Goal: Information Seeking & Learning: Learn about a topic

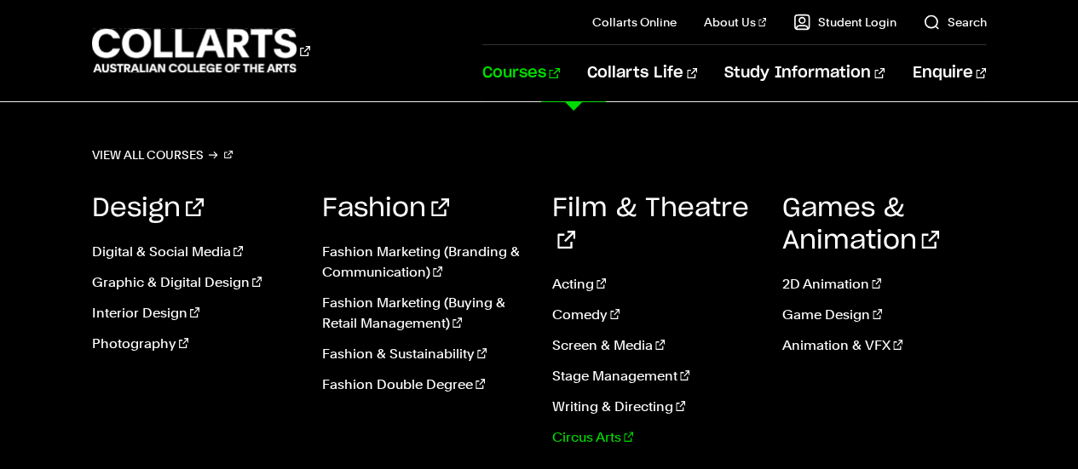
click at [569, 428] on link "Circus Arts" at bounding box center [654, 438] width 204 height 20
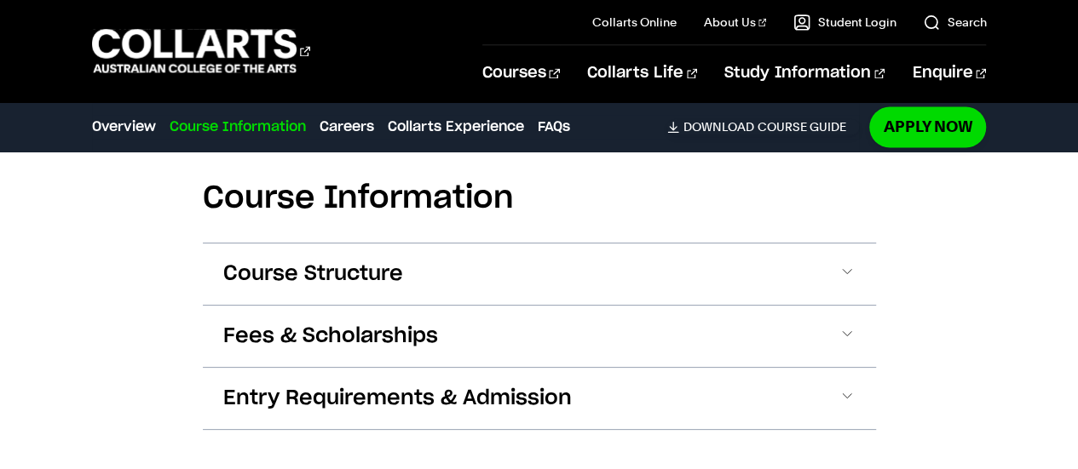
scroll to position [1443, 0]
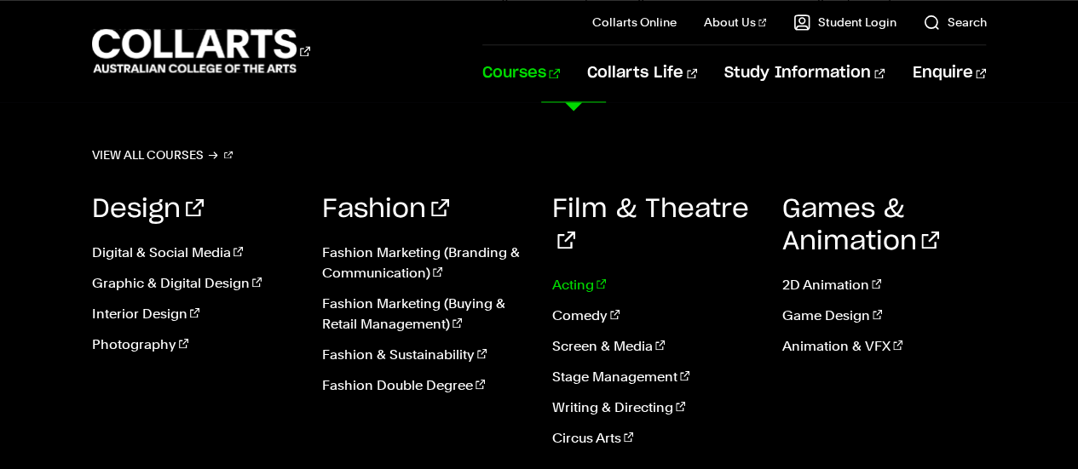
click at [582, 274] on link "Acting" at bounding box center [654, 284] width 204 height 20
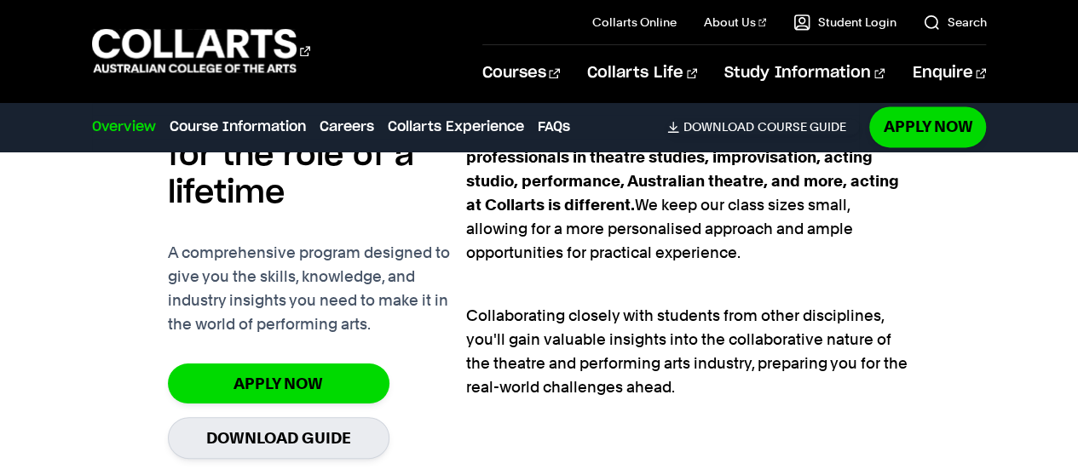
scroll to position [1173, 0]
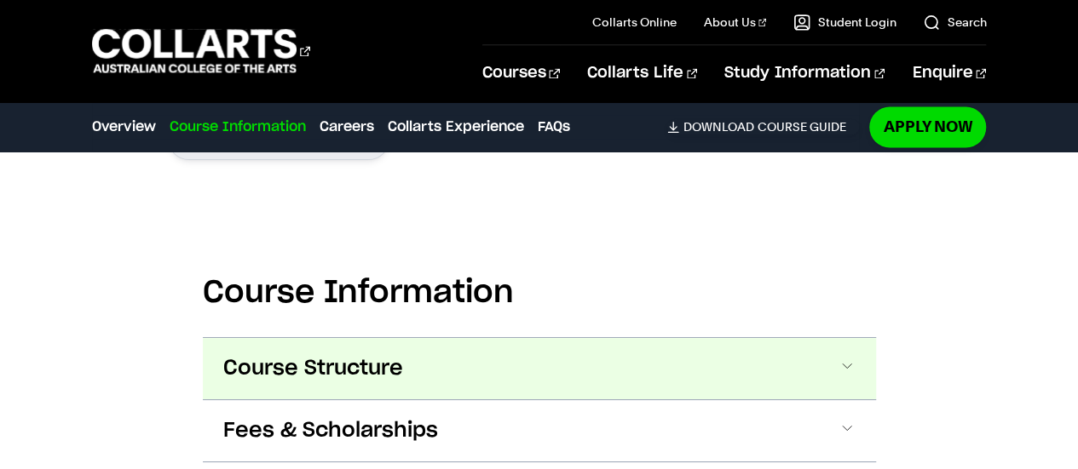
click at [349, 365] on span "Course Structure" at bounding box center [313, 368] width 180 height 27
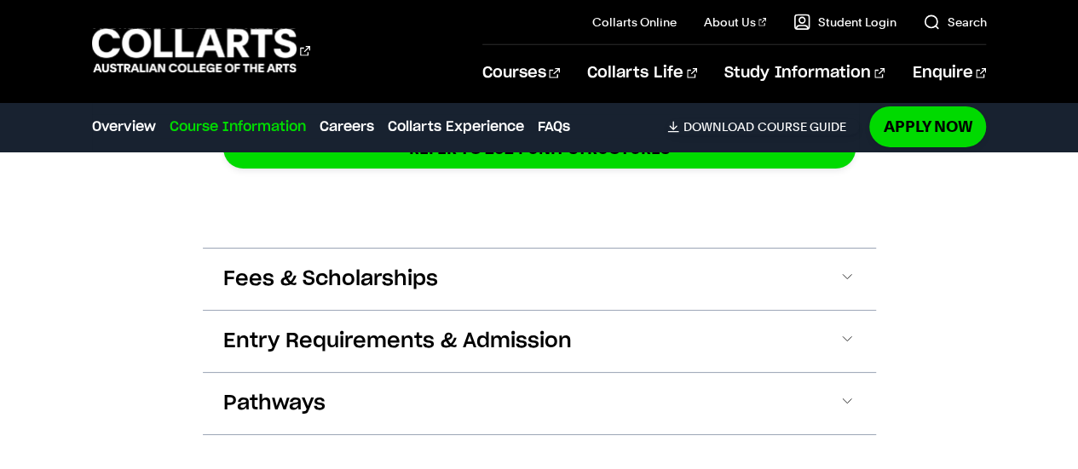
scroll to position [2746, 0]
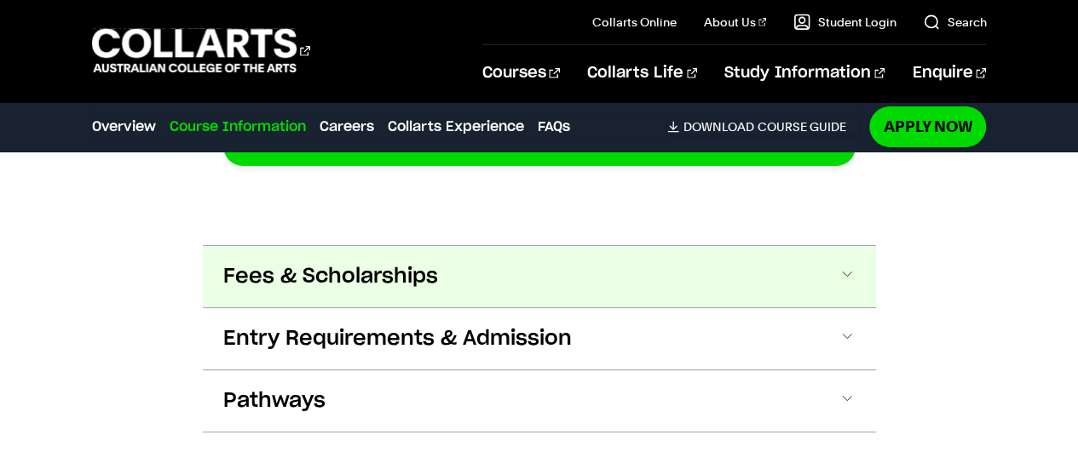
click at [607, 277] on button "Fees & Scholarships" at bounding box center [539, 276] width 673 height 61
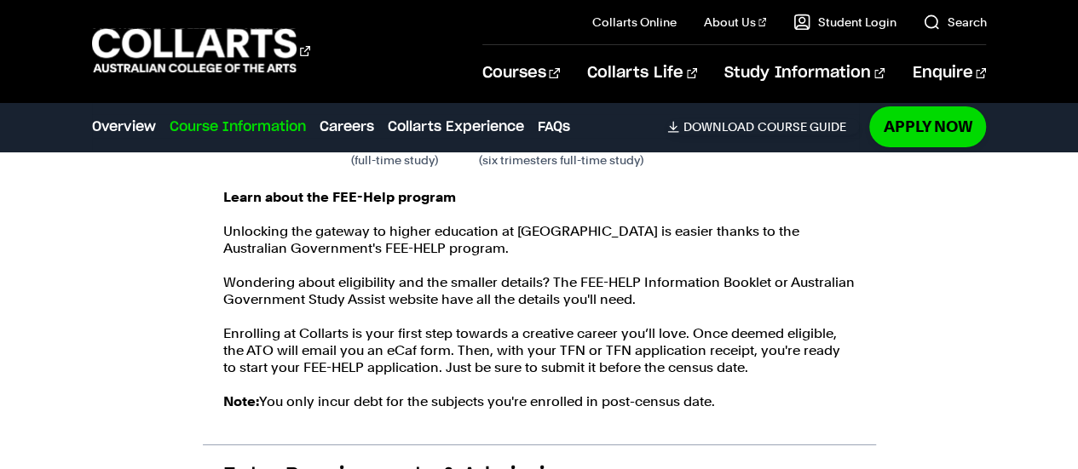
scroll to position [3250, 0]
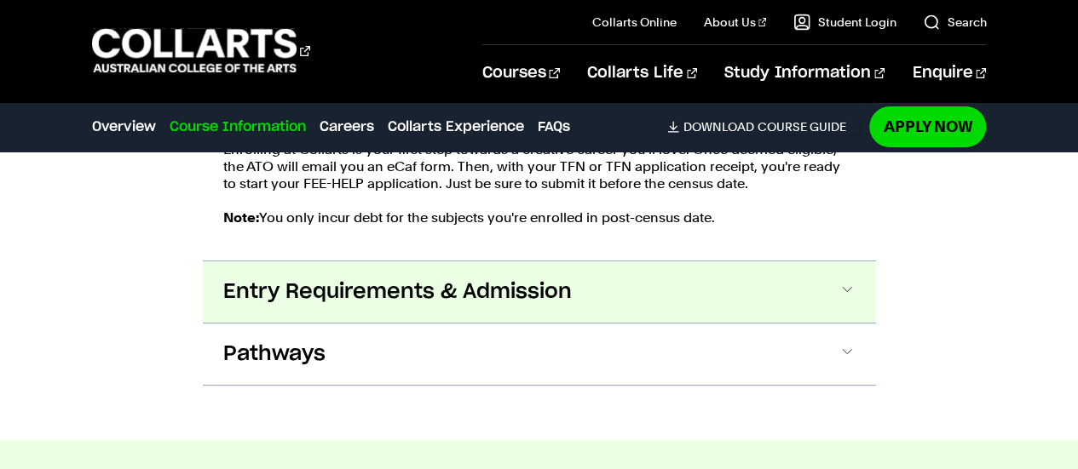
click at [545, 290] on span "Entry Requirements & Admission" at bounding box center [397, 292] width 348 height 27
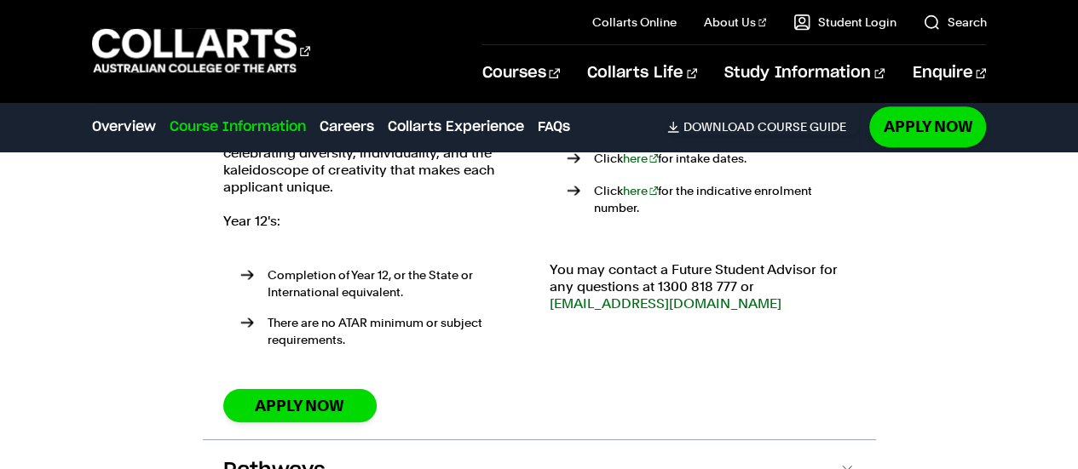
scroll to position [3701, 0]
click at [325, 388] on link "Apply Now" at bounding box center [299, 404] width 153 height 33
